Goal: Subscribe to service/newsletter

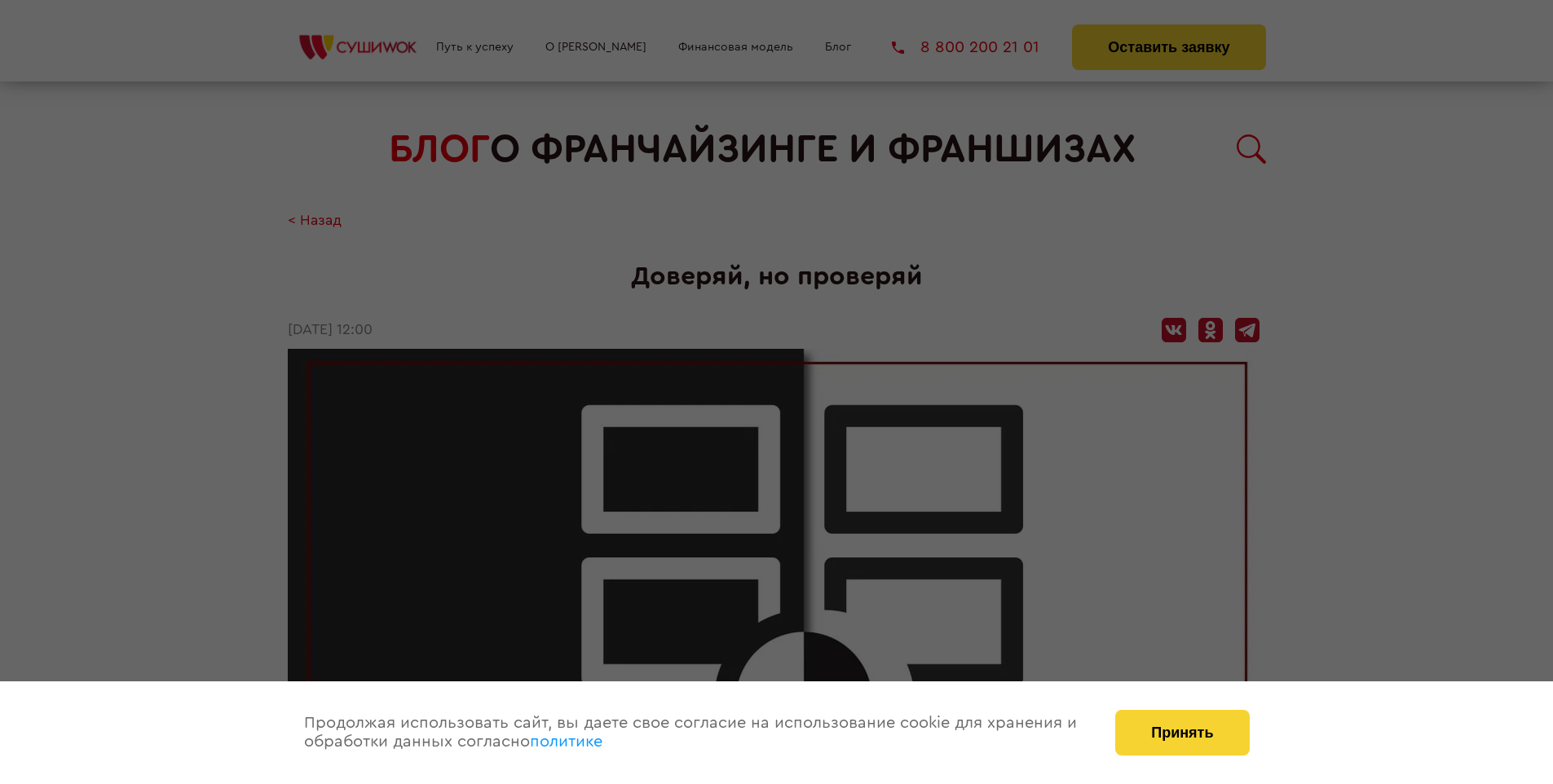
scroll to position [2114, 0]
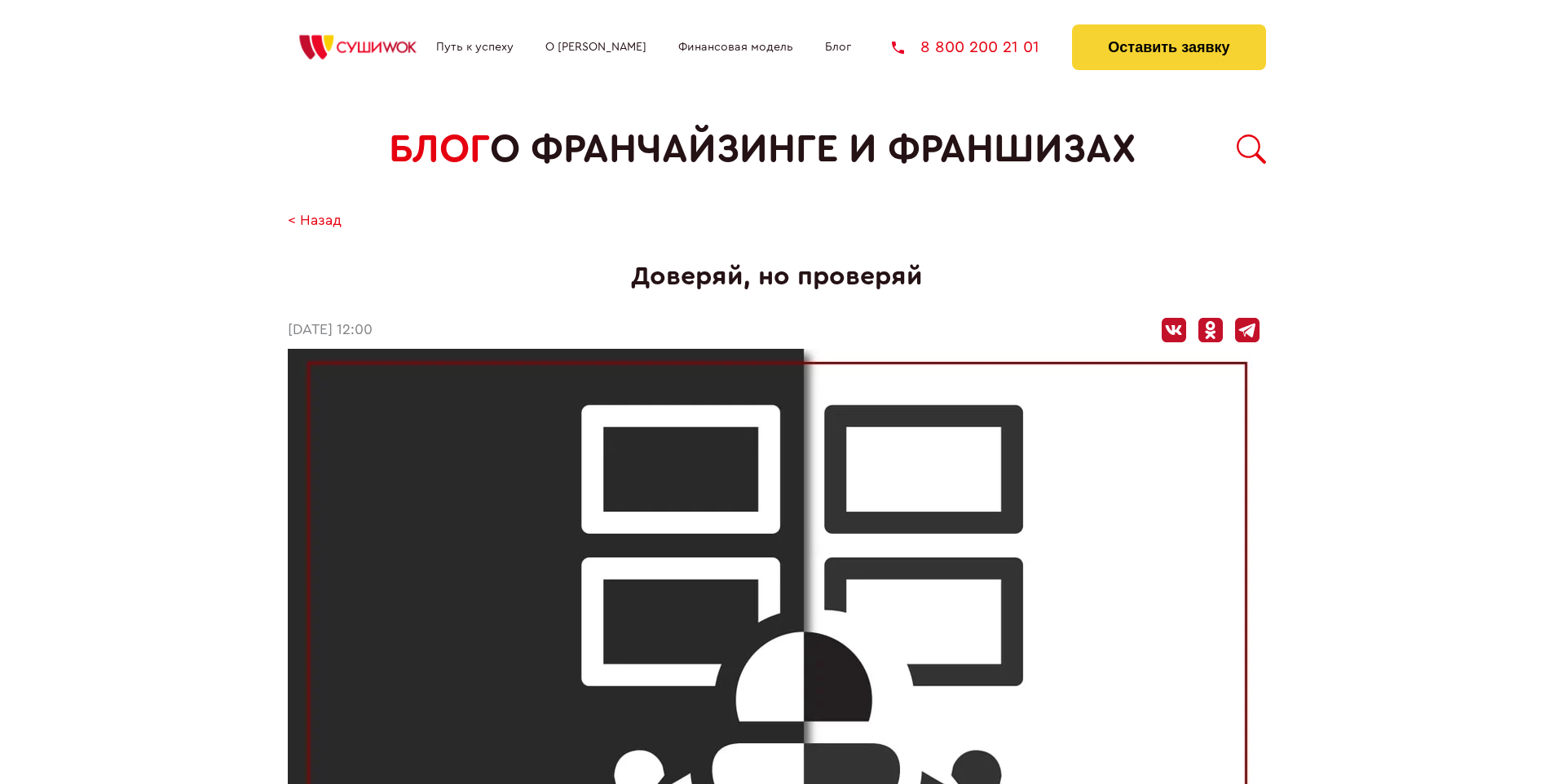
scroll to position [2114, 0]
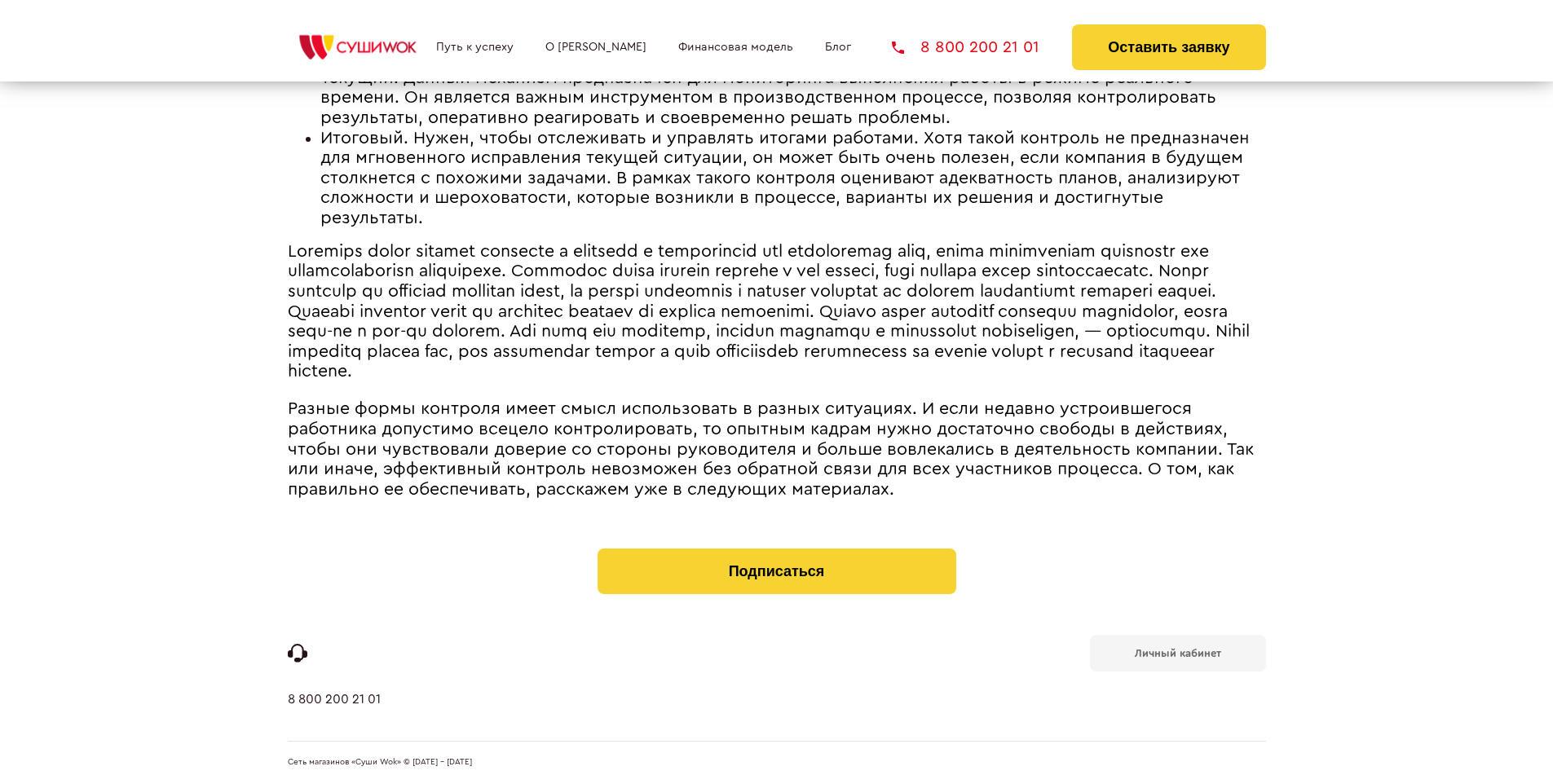
click at [1177, 653] on b "Личный кабинет" at bounding box center [1177, 653] width 86 height 11
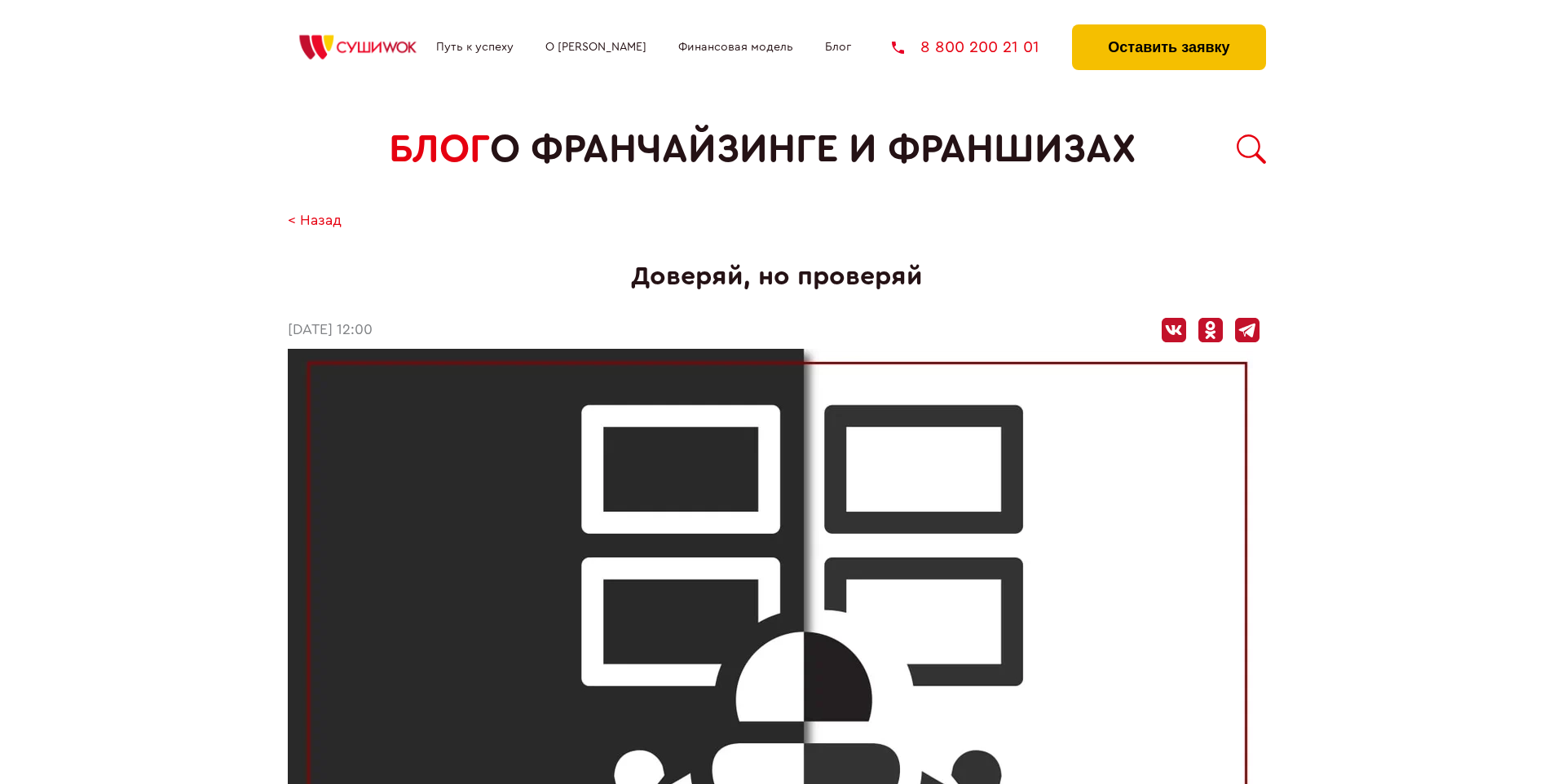
click at [1169, 28] on button "Оставить заявку" at bounding box center [1169, 47] width 194 height 45
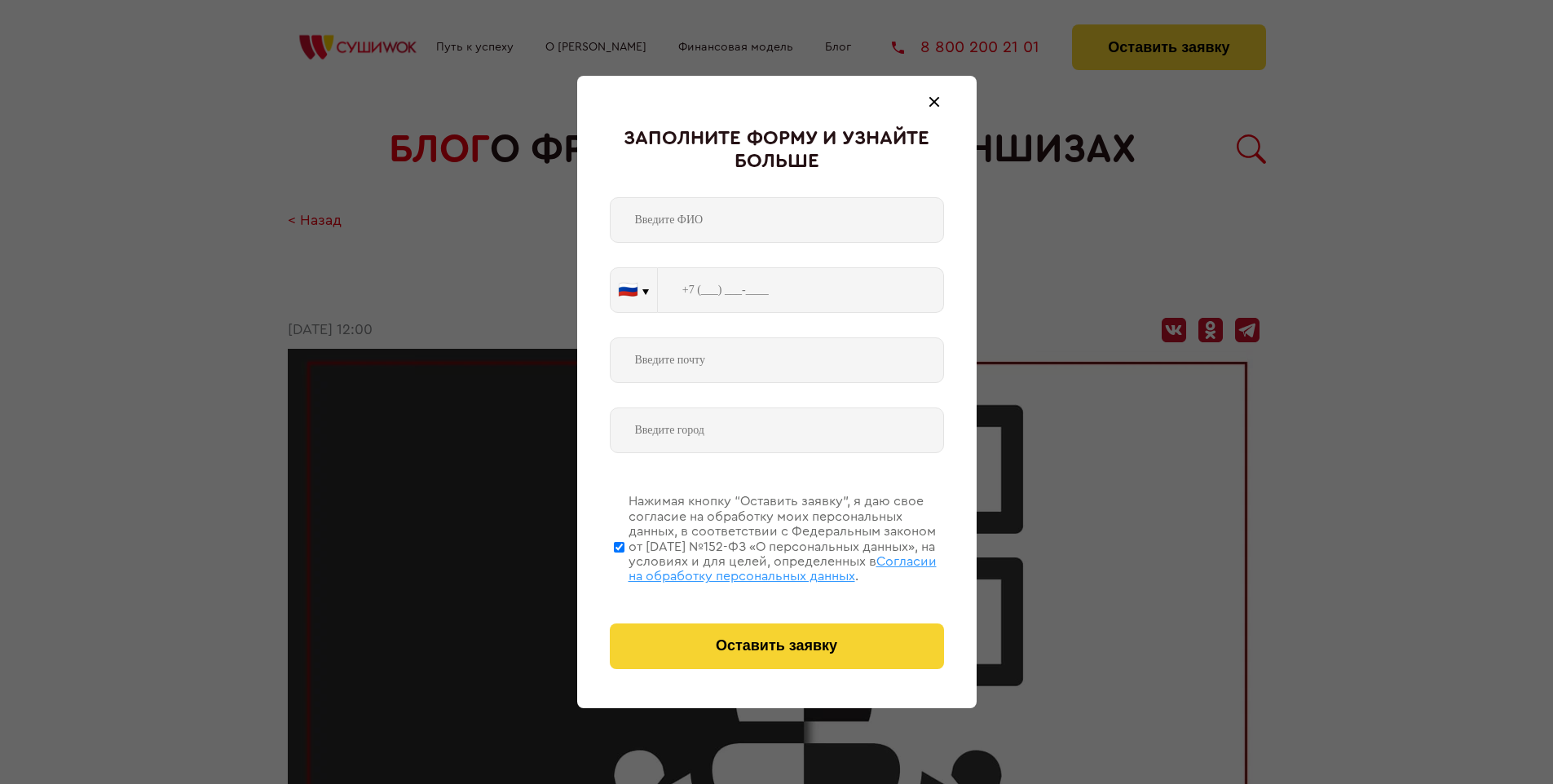
click at [756, 566] on span "Согласии на обработку персональных данных" at bounding box center [782, 568] width 308 height 28
click at [624, 566] on input "Нажимая кнопку “Оставить заявку”, я даю свое согласие на обработку моих персона…" at bounding box center [619, 547] width 11 height 131
checkbox input "false"
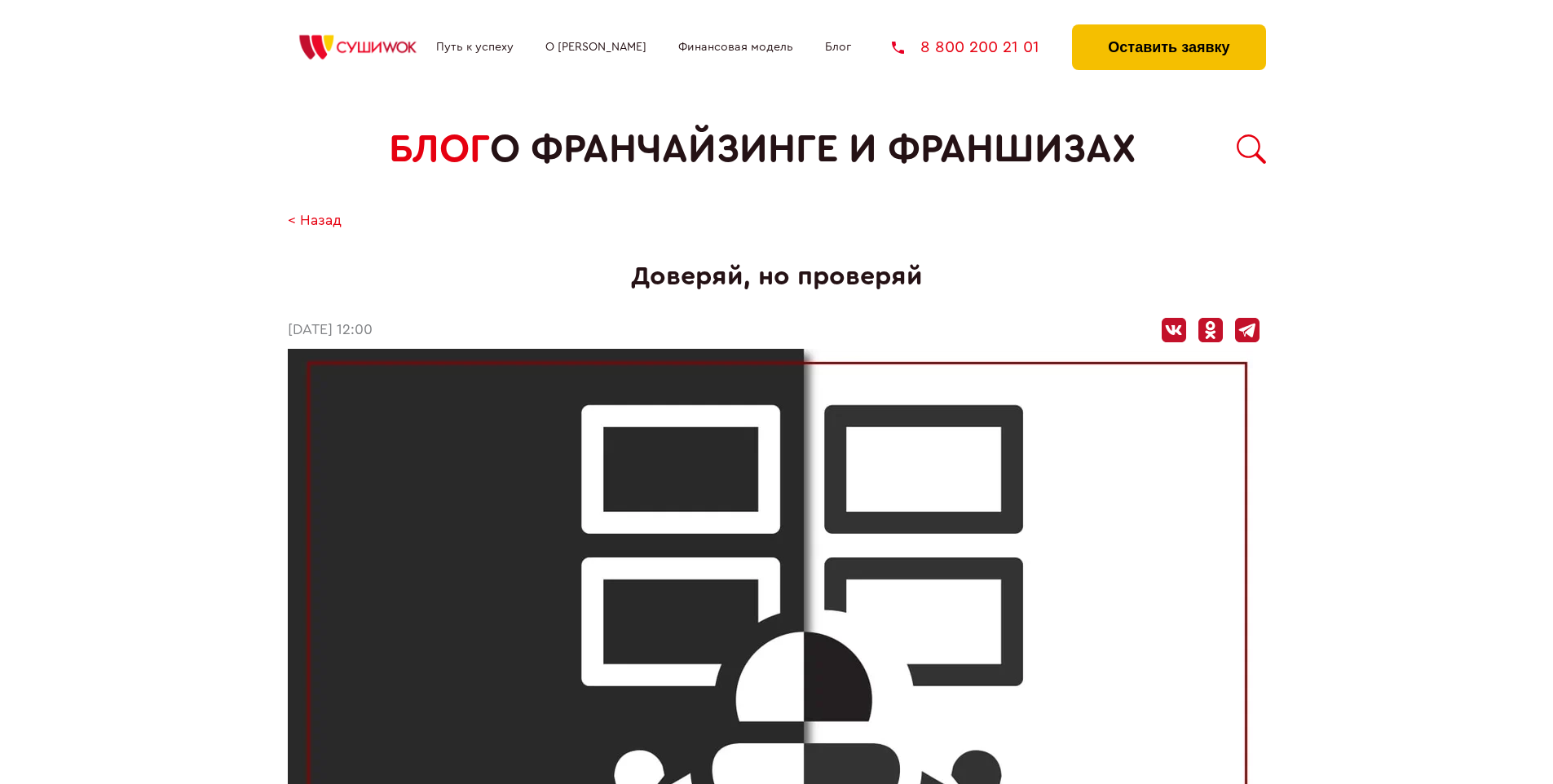
click at [1169, 28] on button "Оставить заявку" at bounding box center [1169, 47] width 194 height 45
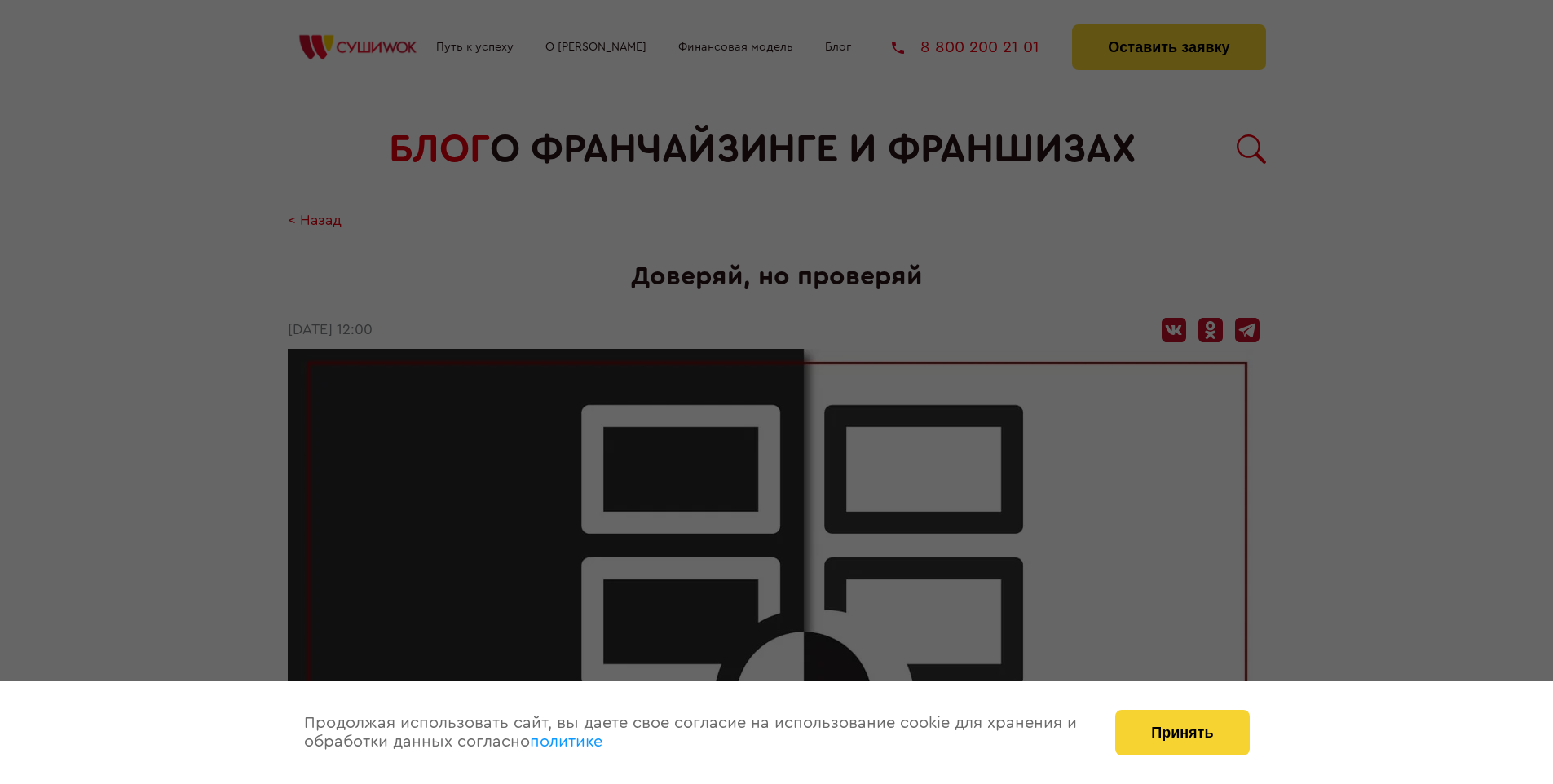
scroll to position [2114, 0]
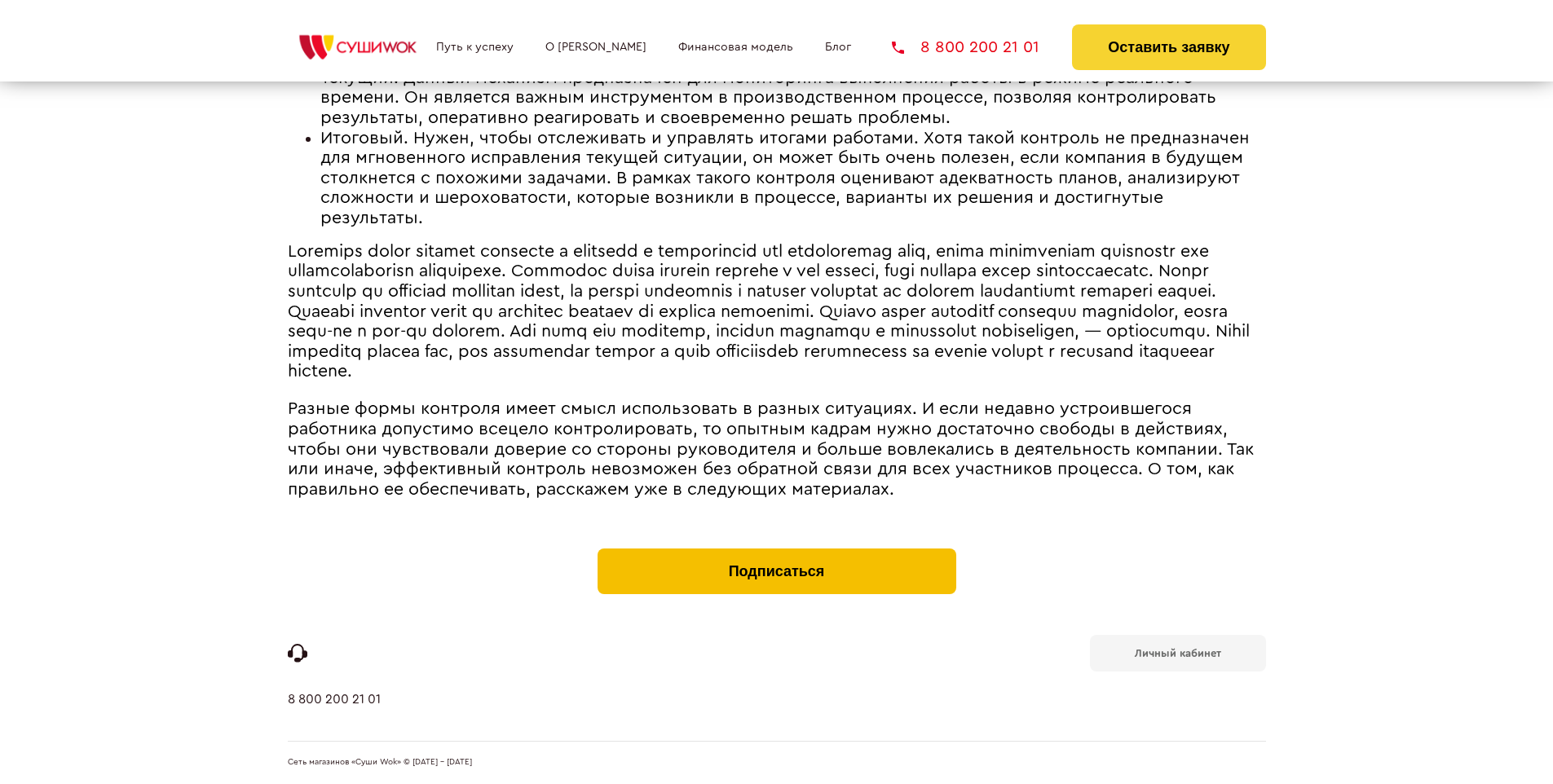
click at [776, 552] on button "Подписаться" at bounding box center [777, 571] width 359 height 45
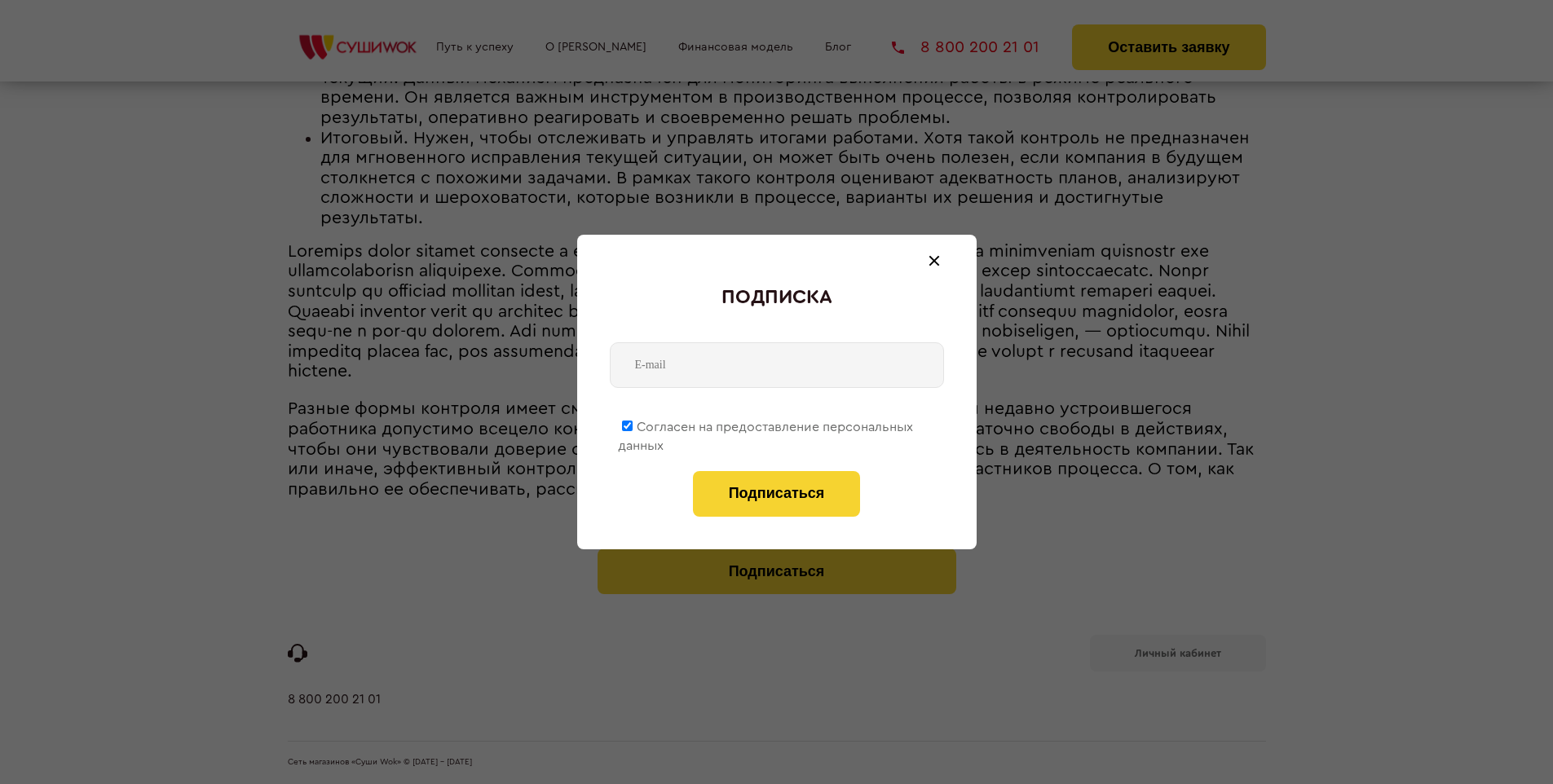
click at [766, 424] on span "Согласен на предоставление персональных данных" at bounding box center [765, 437] width 295 height 32
click at [632, 424] on input "Согласен на предоставление персональных данных" at bounding box center [628, 426] width 11 height 11
checkbox input "false"
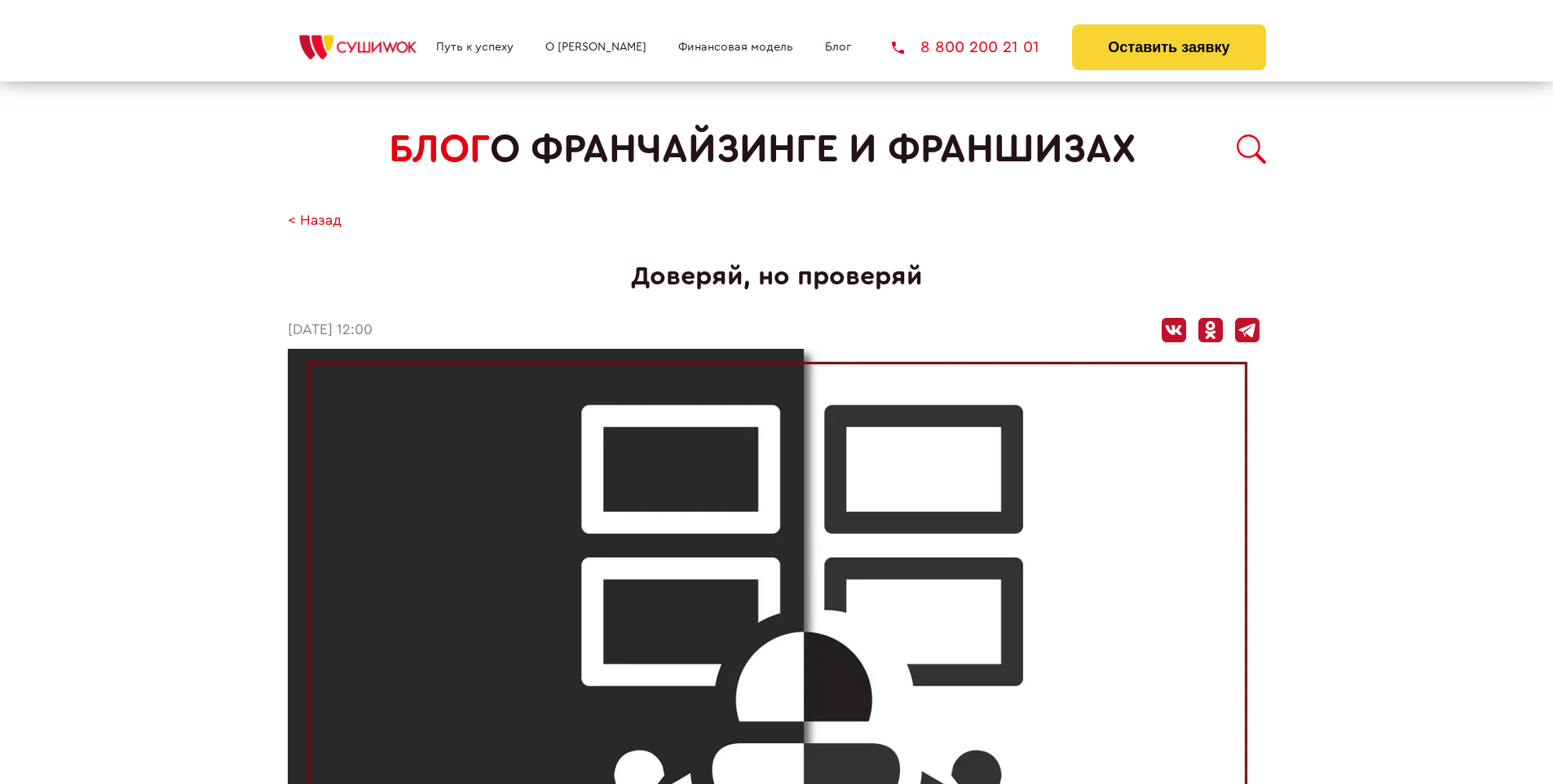
scroll to position [2114, 0]
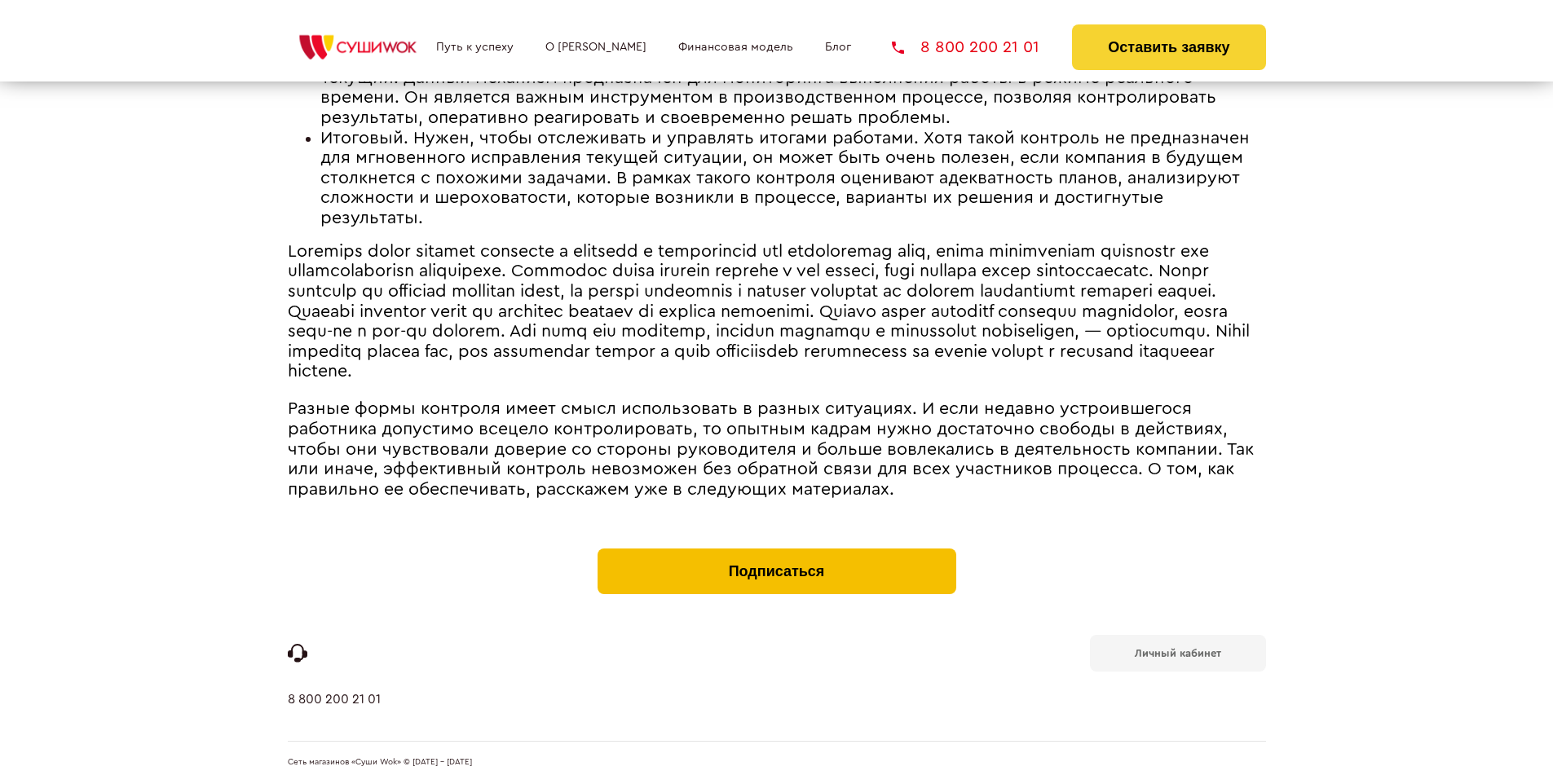
click at [776, 552] on button "Подписаться" at bounding box center [777, 571] width 359 height 45
